Goal: Task Accomplishment & Management: Use online tool/utility

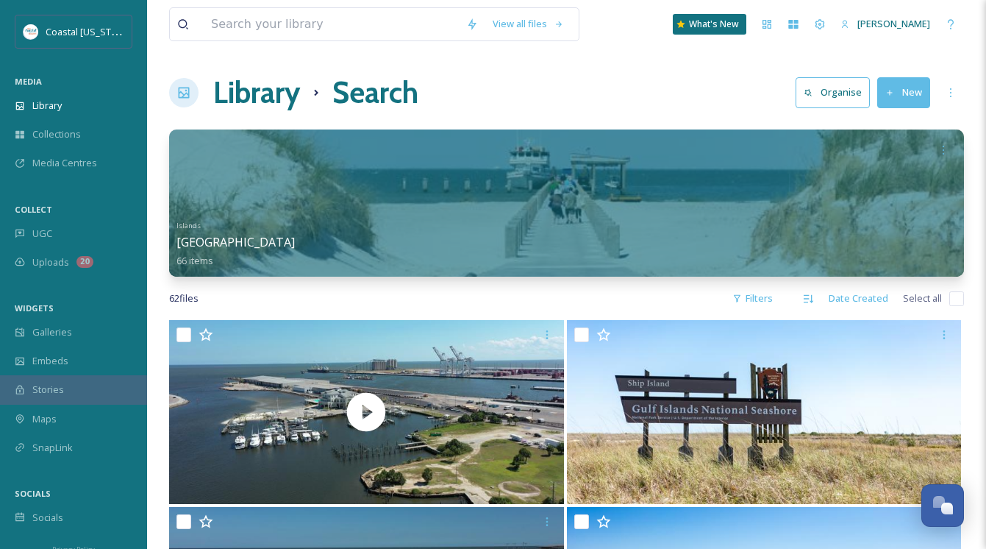
scroll to position [1765, 0]
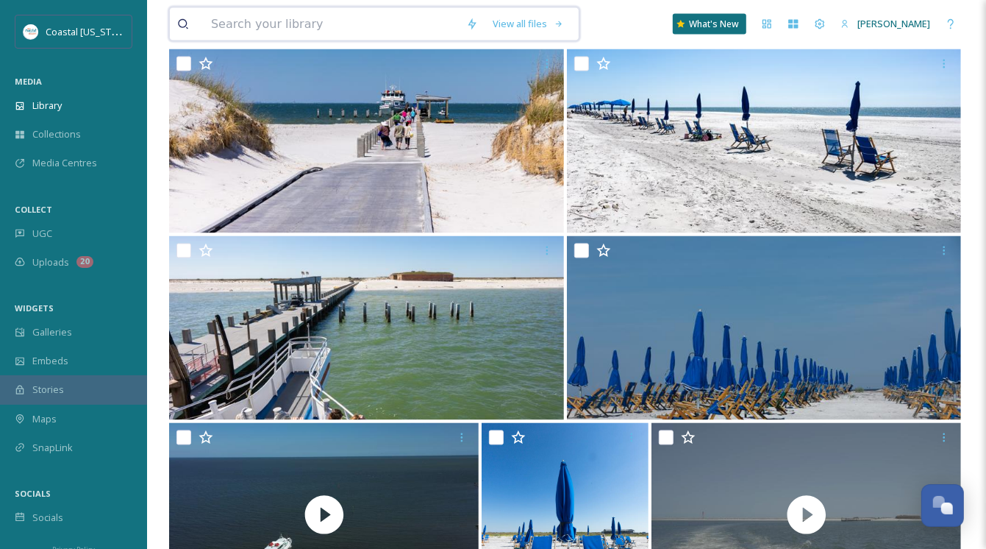
click at [281, 26] on input at bounding box center [331, 24] width 255 height 32
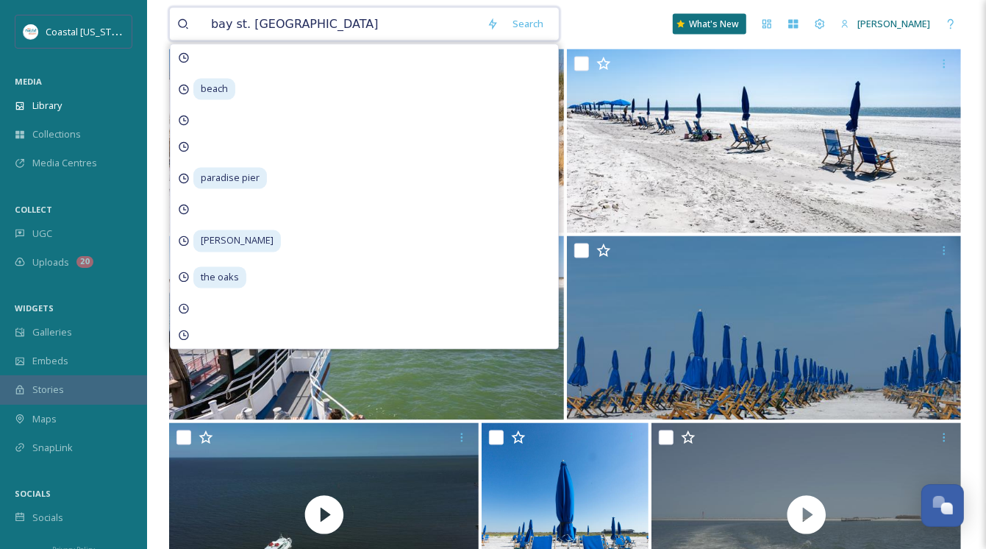
type input "bay st. louis"
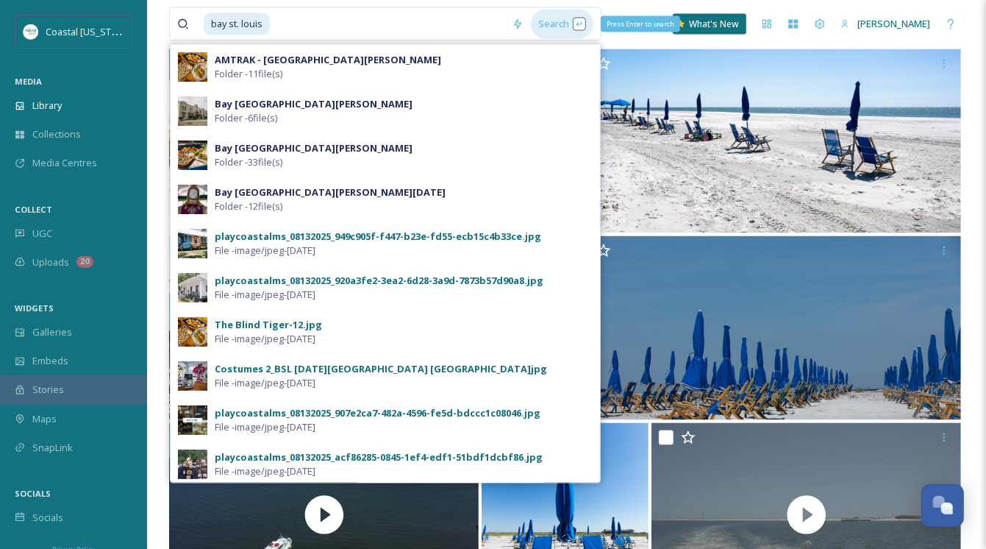
click at [556, 23] on div "Search Press Enter to search" at bounding box center [562, 24] width 63 height 29
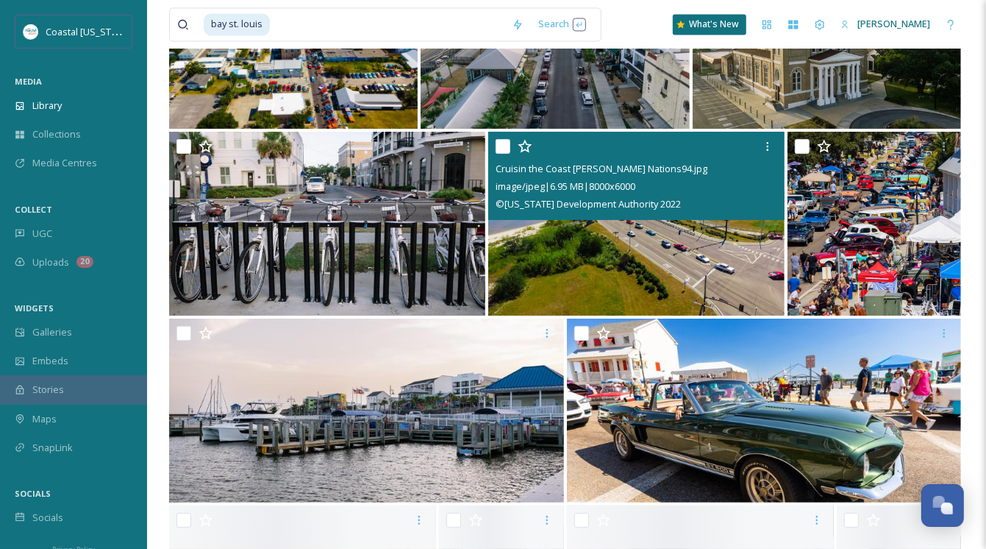
scroll to position [5663, 0]
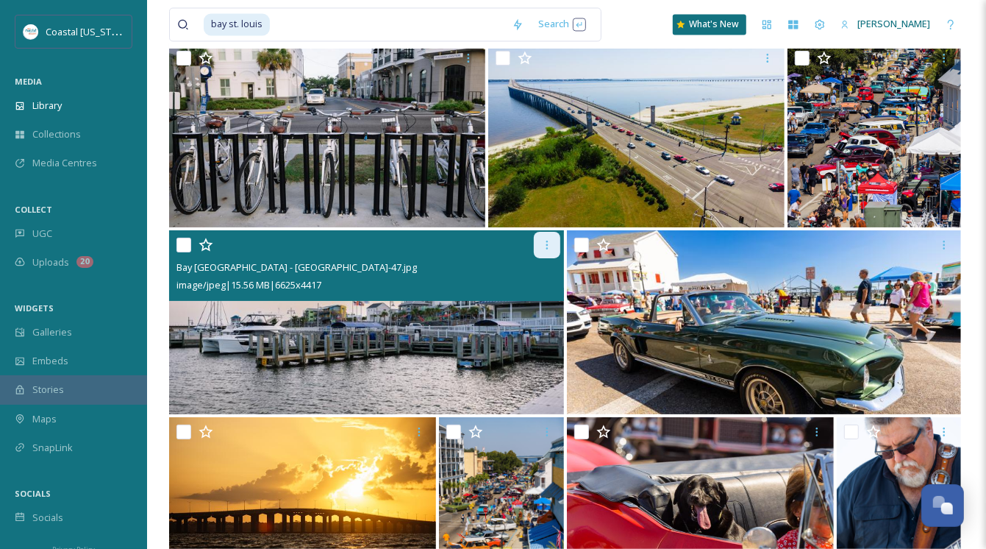
click at [549, 243] on icon at bounding box center [547, 245] width 12 height 12
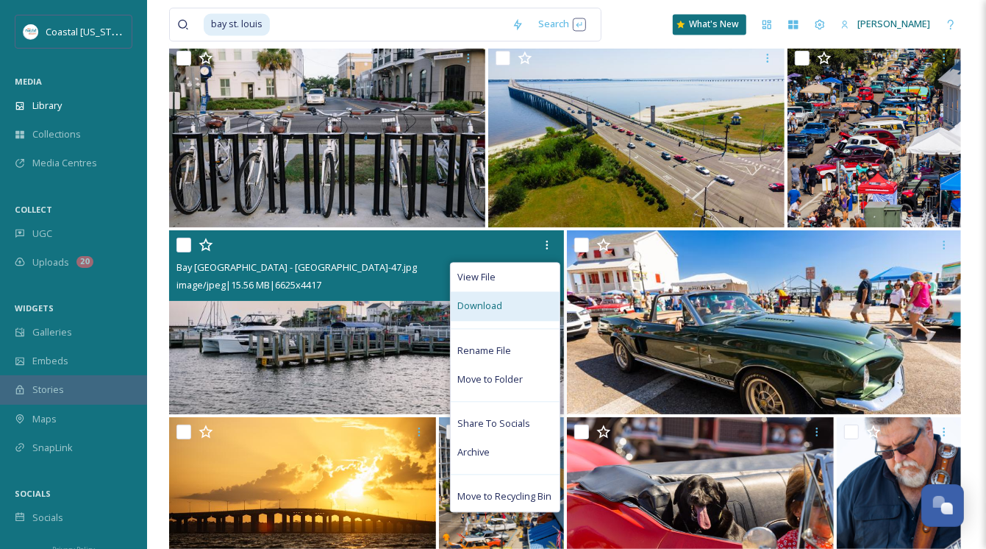
click at [493, 303] on span "Download" at bounding box center [480, 306] width 45 height 14
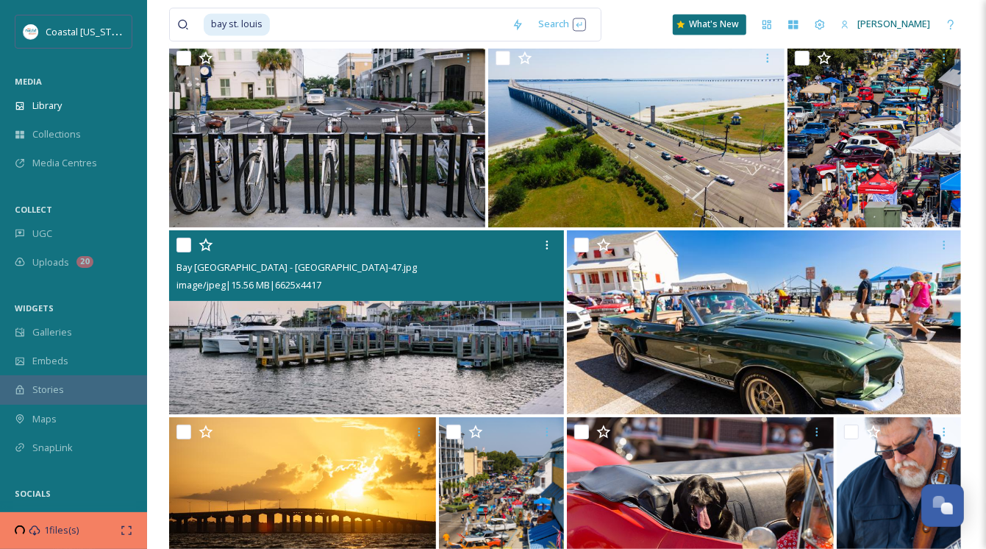
click at [354, 337] on img at bounding box center [366, 322] width 395 height 184
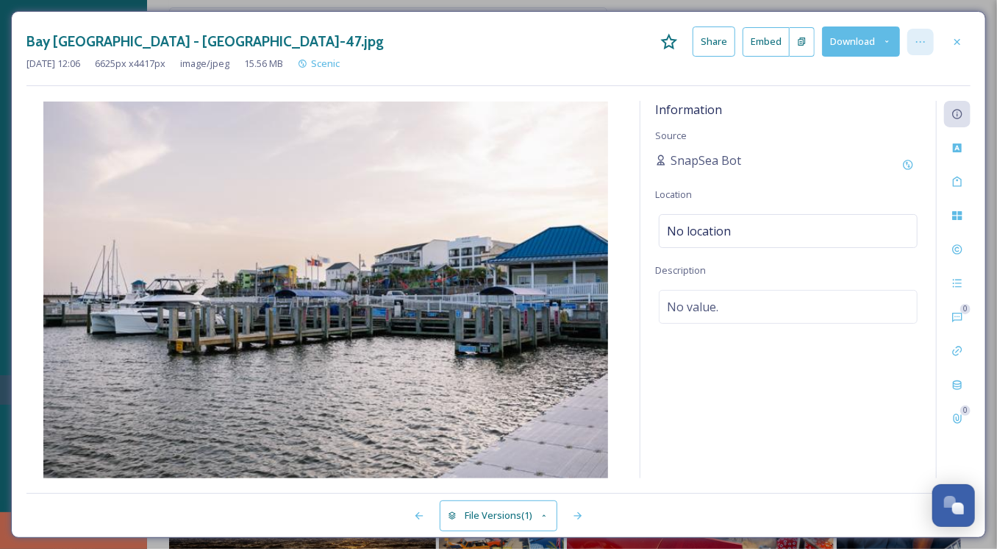
click at [923, 41] on icon at bounding box center [921, 42] width 12 height 12
click at [533, 60] on div "[DATE] 12:06 6625 px x 4417 px image/jpeg 15.56 MB Scenic" at bounding box center [498, 64] width 944 height 14
click at [771, 230] on div "No location" at bounding box center [788, 231] width 259 height 34
click at [789, 180] on div "Information Source SnapSea Bot Location Description No value." at bounding box center [789, 289] width 296 height 377
click at [959, 37] on icon at bounding box center [958, 42] width 12 height 12
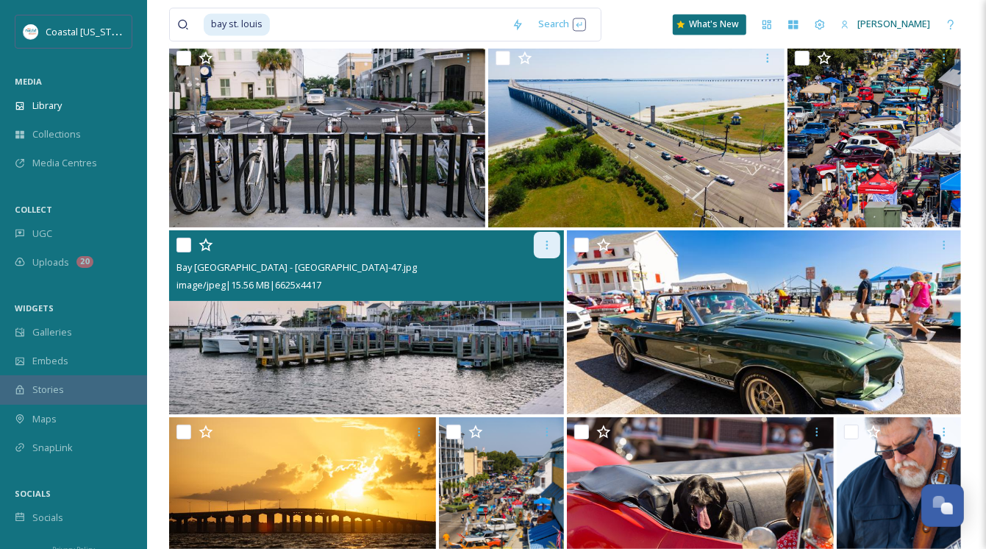
click at [550, 238] on div at bounding box center [547, 245] width 26 height 26
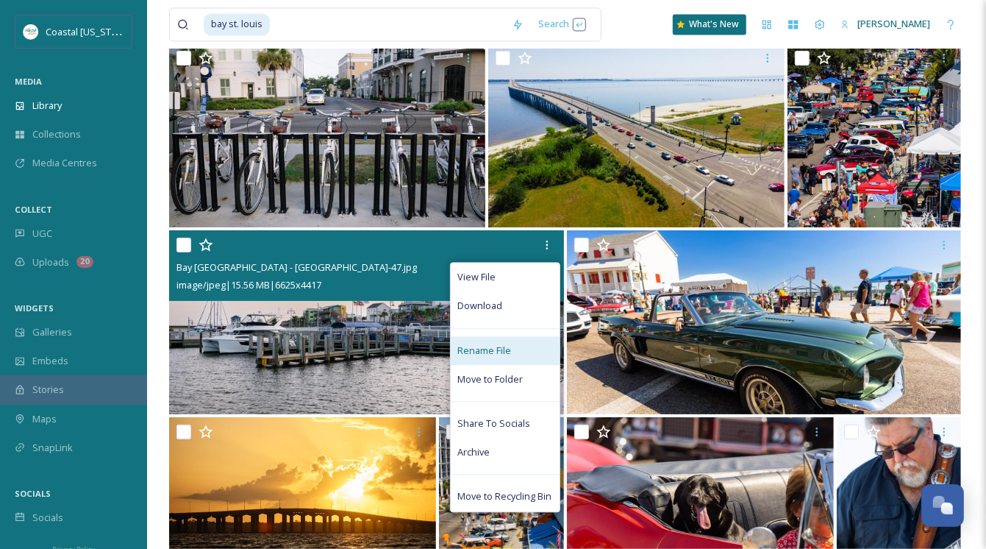
click at [513, 347] on div "Rename File" at bounding box center [505, 350] width 109 height 29
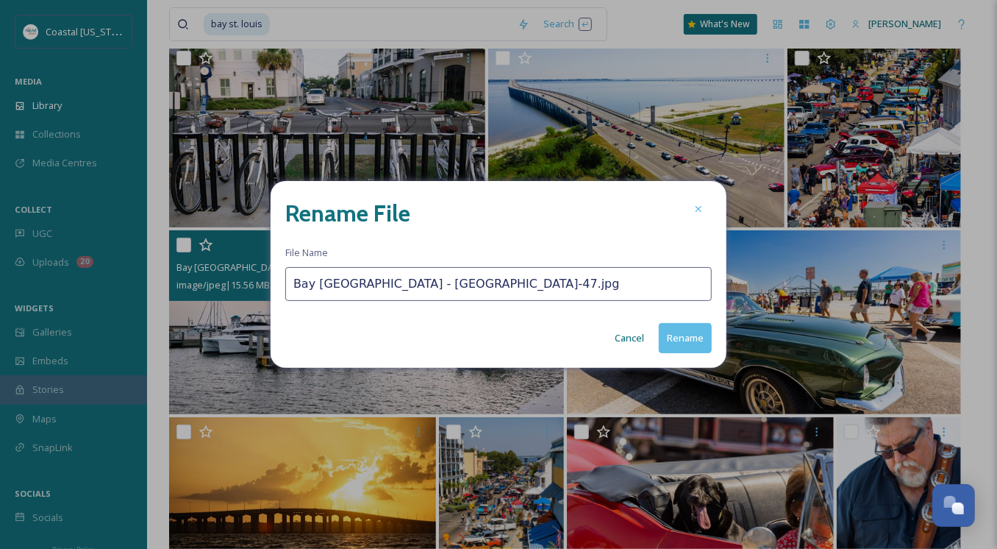
drag, startPoint x: 472, startPoint y: 285, endPoint x: 363, endPoint y: 285, distance: 108.8
click at [362, 285] on input "Bay [GEOGRAPHIC_DATA] - [GEOGRAPHIC_DATA]-47.jpg" at bounding box center [498, 284] width 427 height 34
type input "B"
type input "[GEOGRAPHIC_DATA], [GEOGRAPHIC_DATA][PERSON_NAME]"
click at [692, 338] on button "Rename" at bounding box center [685, 338] width 53 height 30
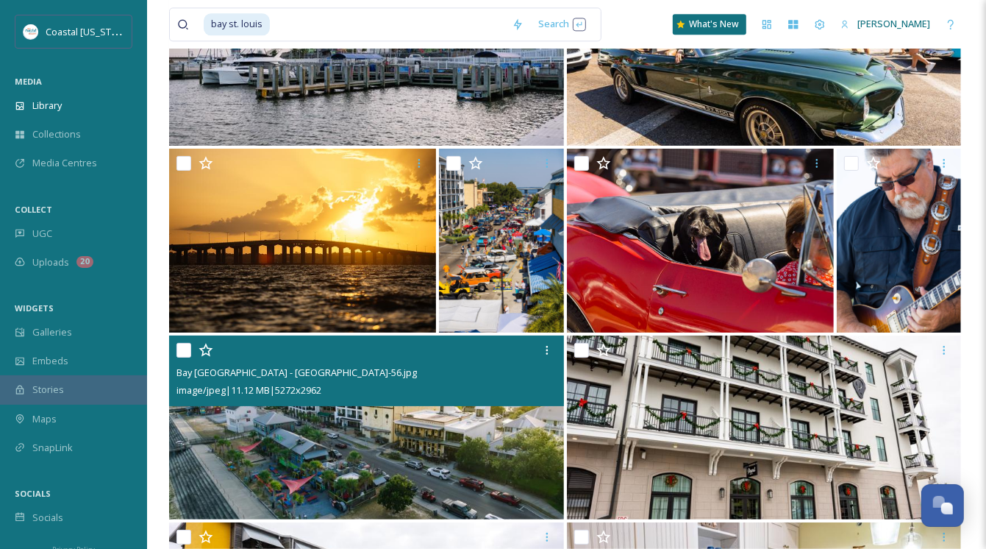
scroll to position [5957, 0]
